Goal: Communication & Community: Answer question/provide support

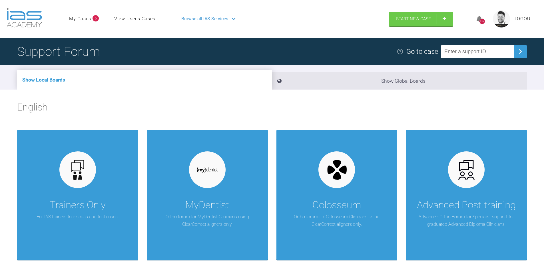
click at [89, 19] on link "My Cases" at bounding box center [80, 18] width 22 height 7
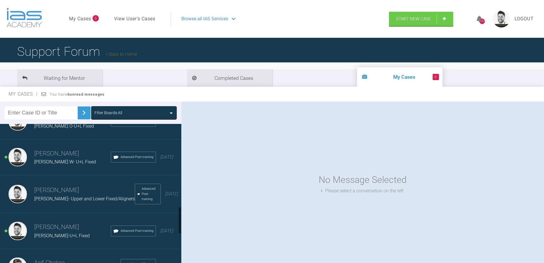
scroll to position [429, 0]
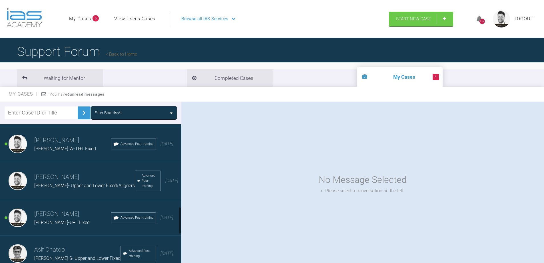
click at [66, 219] on div "Joseph R-U+L Fixed" at bounding box center [72, 222] width 77 height 7
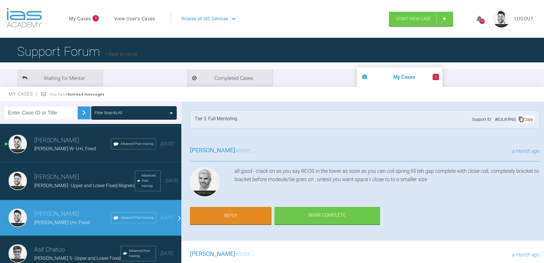
click at [410, 216] on div "Ross Hobson wrote... a month ago all good - crack on as you say RCOS in the low…" at bounding box center [364, 188] width 367 height 103
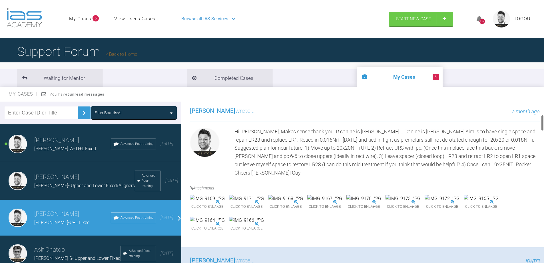
scroll to position [0, 0]
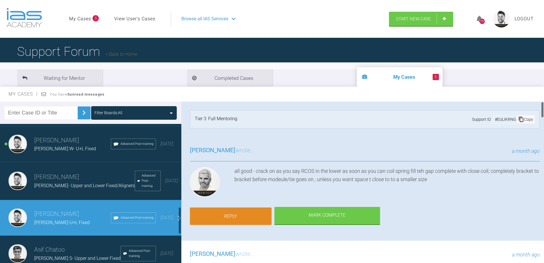
click at [253, 216] on link "Reply" at bounding box center [231, 216] width 82 height 18
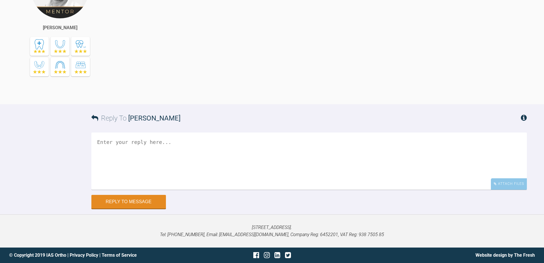
scroll to position [2973, 0]
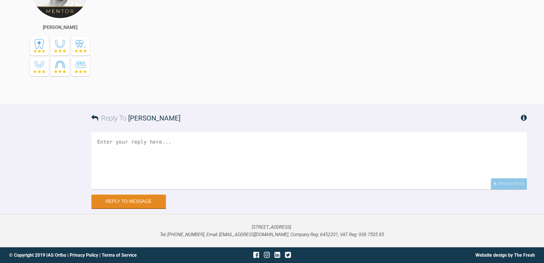
click at [123, 144] on textarea at bounding box center [309, 160] width 436 height 57
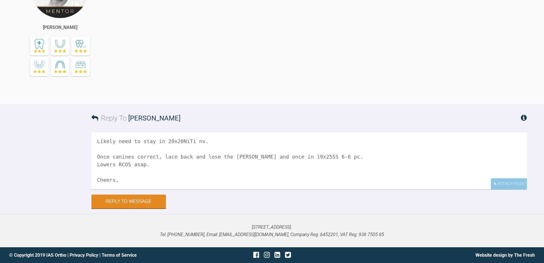
scroll to position [56, 0]
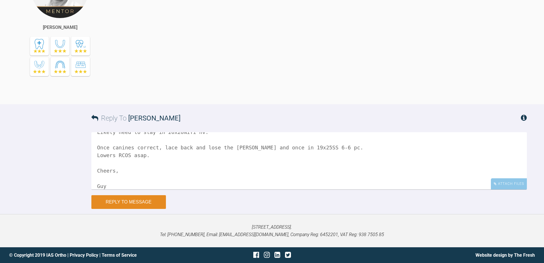
type textarea "Hi Ross, Retied in 20x20NiTi U+L. Retracting canines upper. Next visit to build…"
click at [137, 201] on button "Reply to Message" at bounding box center [128, 202] width 75 height 14
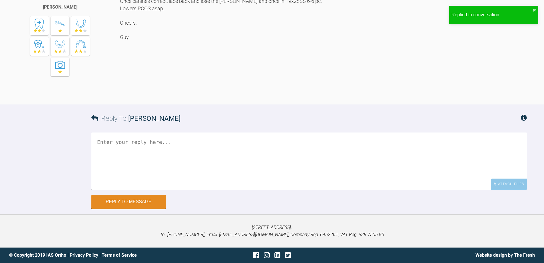
scroll to position [3175, 0]
click at [511, 189] on div "Attach Files" at bounding box center [509, 183] width 36 height 11
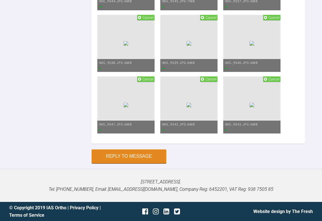
scroll to position [4002, 0]
click at [134, 155] on button "Reply to Message" at bounding box center [128, 157] width 75 height 14
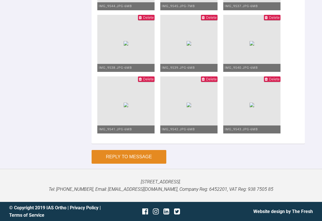
click at [139, 164] on button "Reply to Message" at bounding box center [128, 157] width 75 height 14
click at [135, 164] on button "Reply to Message" at bounding box center [128, 157] width 75 height 14
click at [232, 131] on ul "Delete IMG_9544.JPG - 6MB Delete IMG_9545.JPG - 7MB Delete IMG_9537.JPG - 6MB D…" at bounding box center [197, 45] width 201 height 185
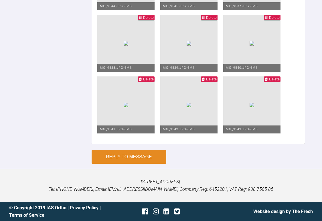
type textarea "Photos"
click at [146, 155] on button "Reply to Message" at bounding box center [128, 157] width 75 height 14
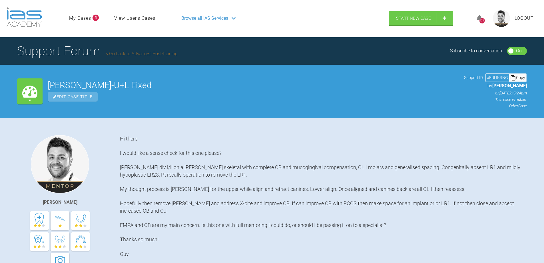
scroll to position [0, 0]
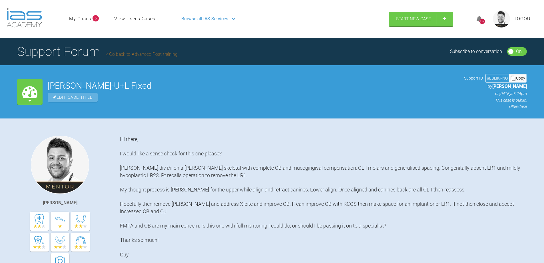
click at [125, 55] on link "Go back to Advanced Post-training" at bounding box center [142, 53] width 72 height 5
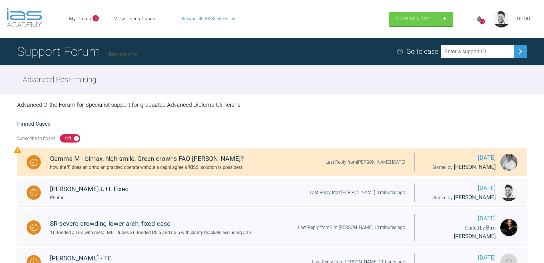
click at [82, 21] on link "My Cases" at bounding box center [80, 18] width 22 height 7
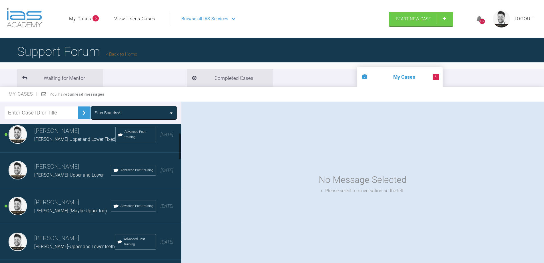
scroll to position [57, 0]
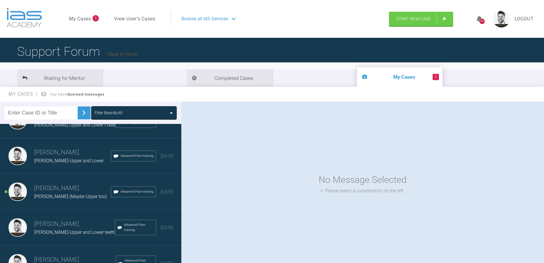
click at [84, 17] on link "My Cases" at bounding box center [80, 18] width 22 height 7
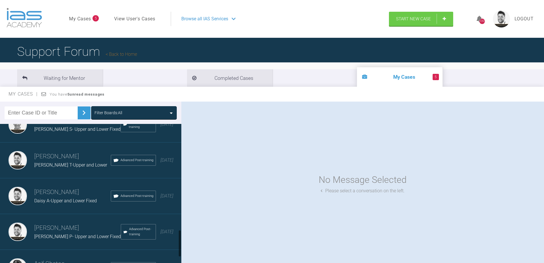
scroll to position [572, 0]
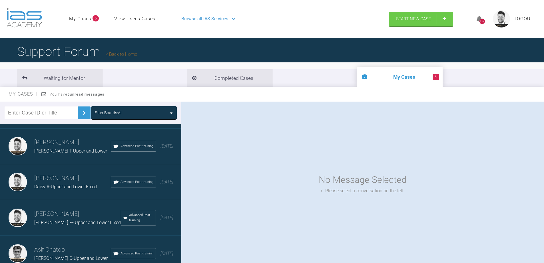
click at [62, 183] on div "Daisy A-Upper and Lower Fixed" at bounding box center [72, 186] width 77 height 7
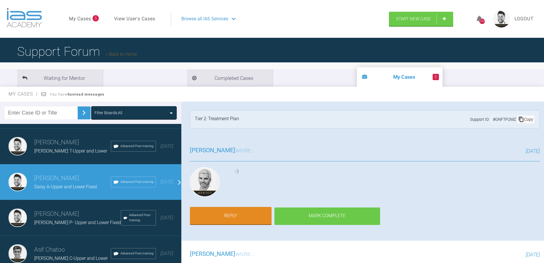
click at [309, 211] on div "Mark Complete" at bounding box center [328, 216] width 106 height 18
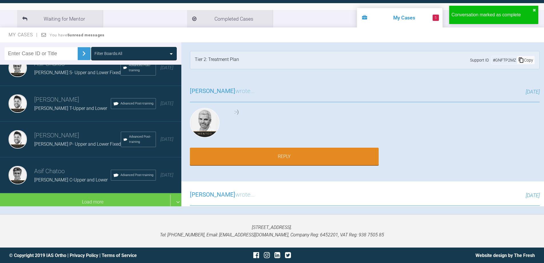
scroll to position [59, 0]
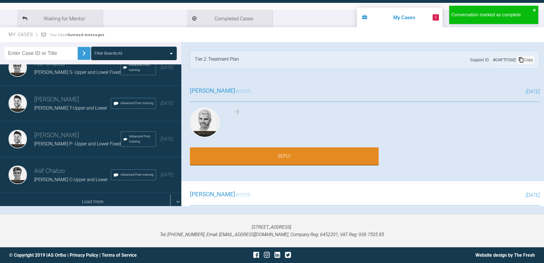
click at [78, 197] on div "Load more" at bounding box center [93, 202] width 186 height 18
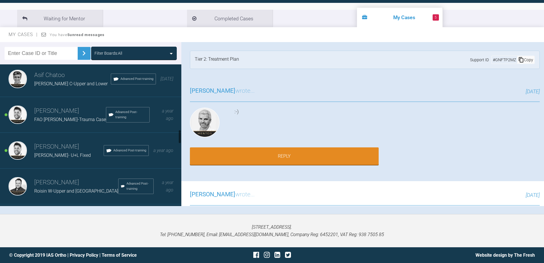
scroll to position [657, 0]
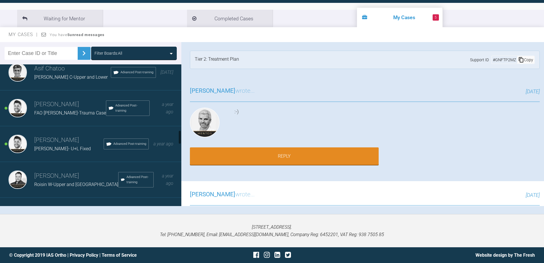
click at [54, 139] on h3 "Guy Wells" at bounding box center [68, 140] width 69 height 10
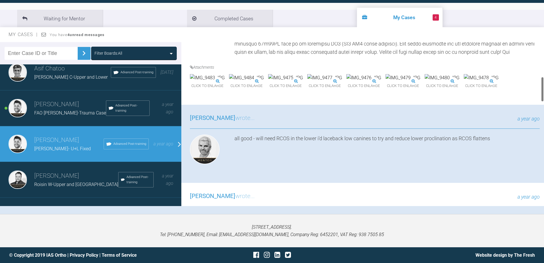
scroll to position [200, 0]
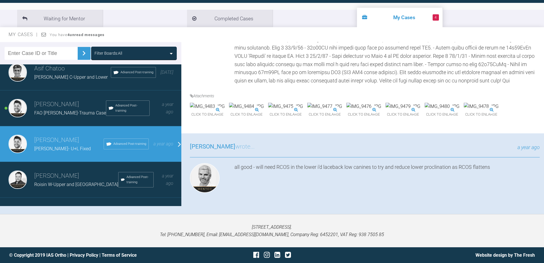
click at [342, 110] on img at bounding box center [325, 106] width 35 height 7
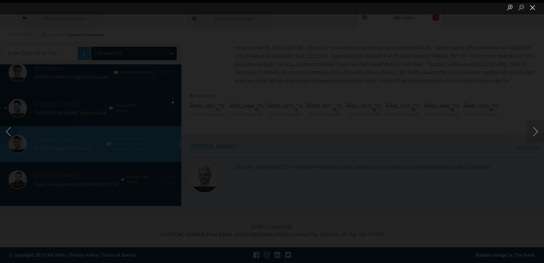
click at [533, 6] on button "Close lightbox" at bounding box center [532, 7] width 11 height 10
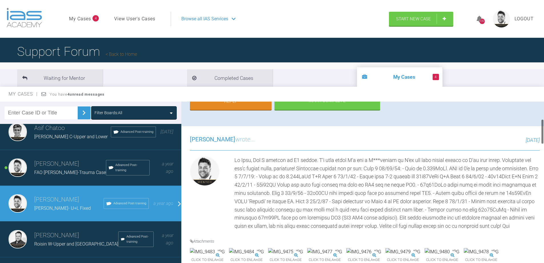
scroll to position [57, 0]
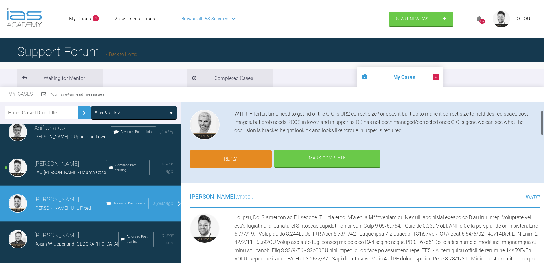
click at [239, 155] on link "Reply" at bounding box center [231, 159] width 82 height 18
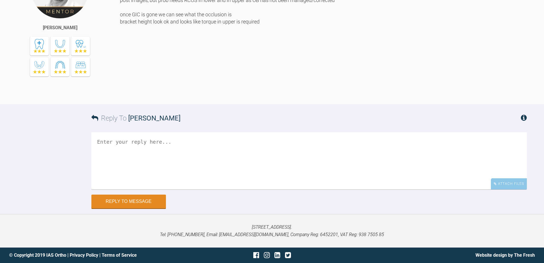
scroll to position [1750, 0]
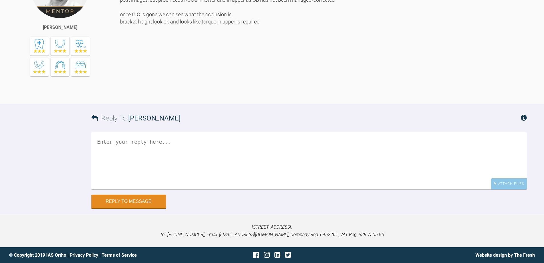
click at [139, 153] on textarea at bounding box center [309, 160] width 436 height 57
click at [121, 189] on textarea at bounding box center [309, 160] width 436 height 57
type textarea "O"
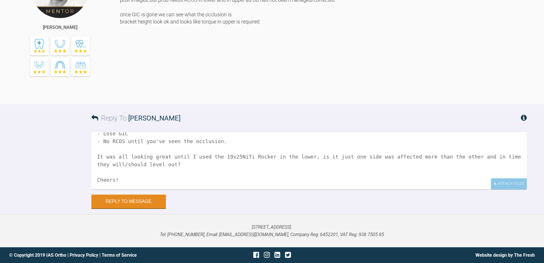
scroll to position [56, 0]
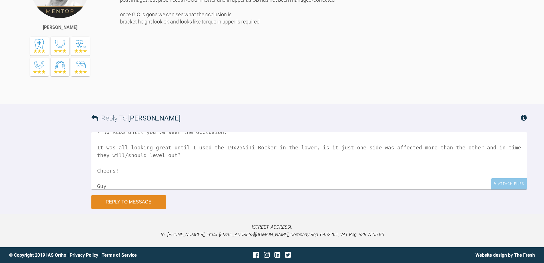
type textarea "Cool, thanks Ross! URS is correct size-closed coil maintaining the correct spac…"
click at [142, 209] on button "Reply to Message" at bounding box center [128, 202] width 75 height 14
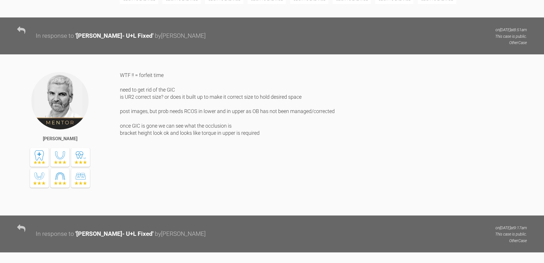
scroll to position [1381, 0]
